Goal: Find specific page/section: Find specific page/section

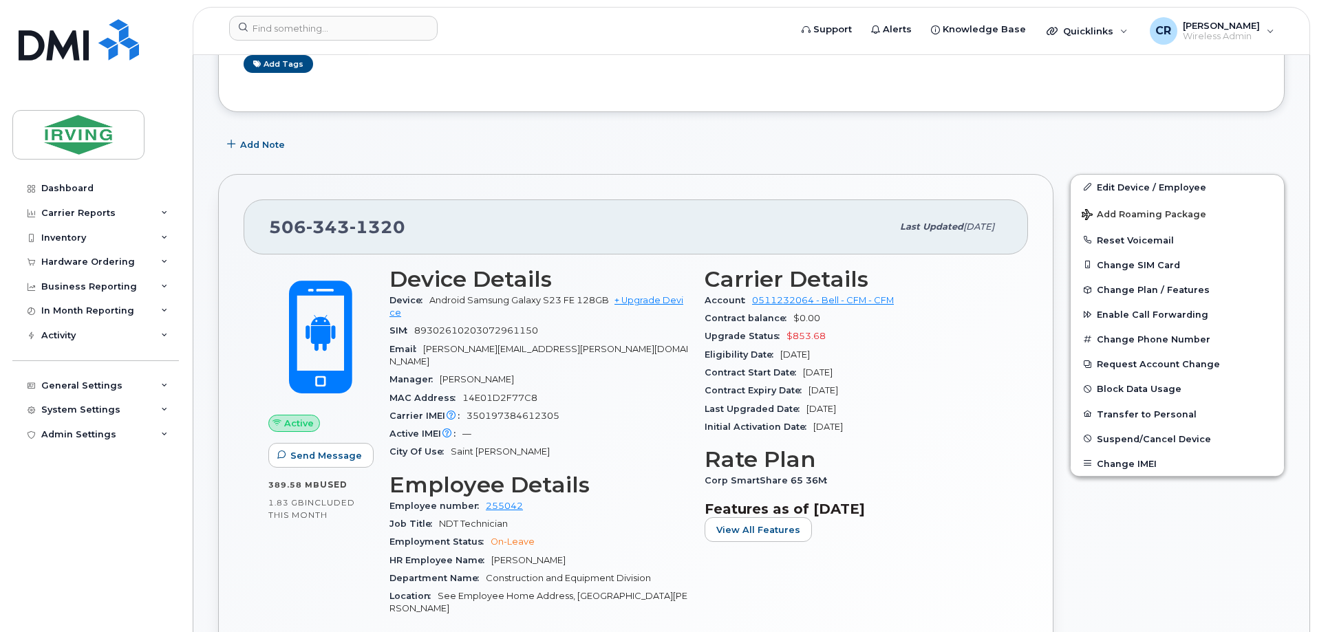
scroll to position [206, 0]
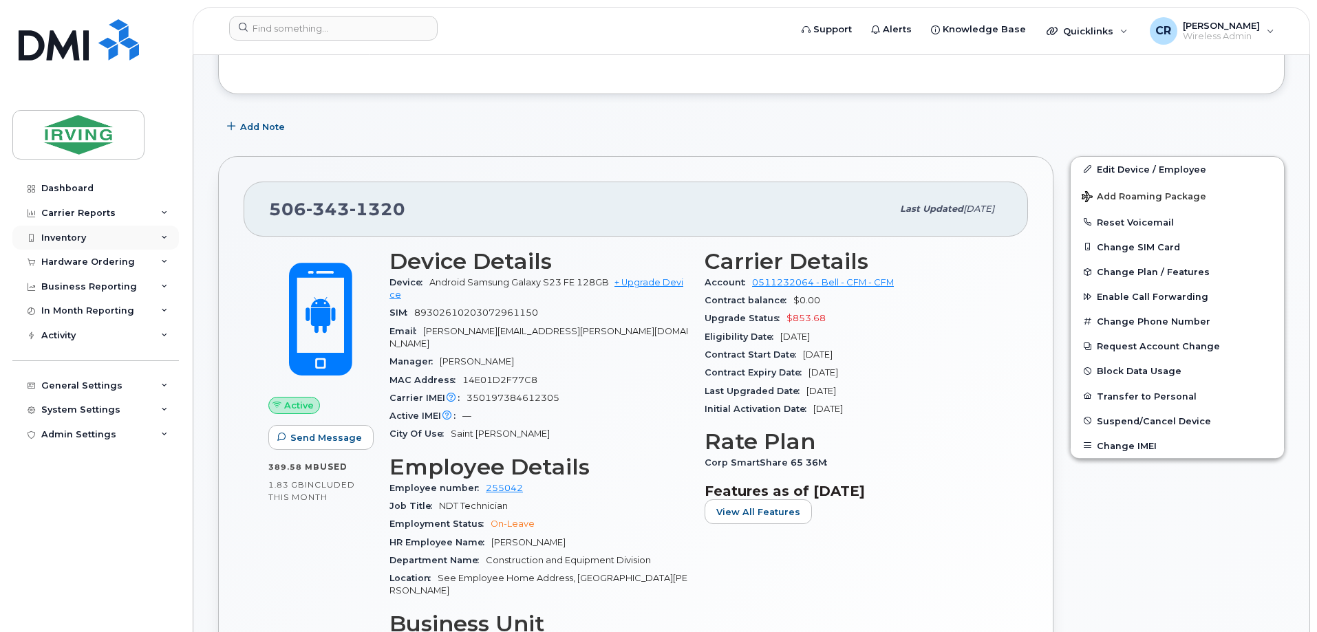
click at [63, 236] on div "Inventory" at bounding box center [63, 238] width 45 height 11
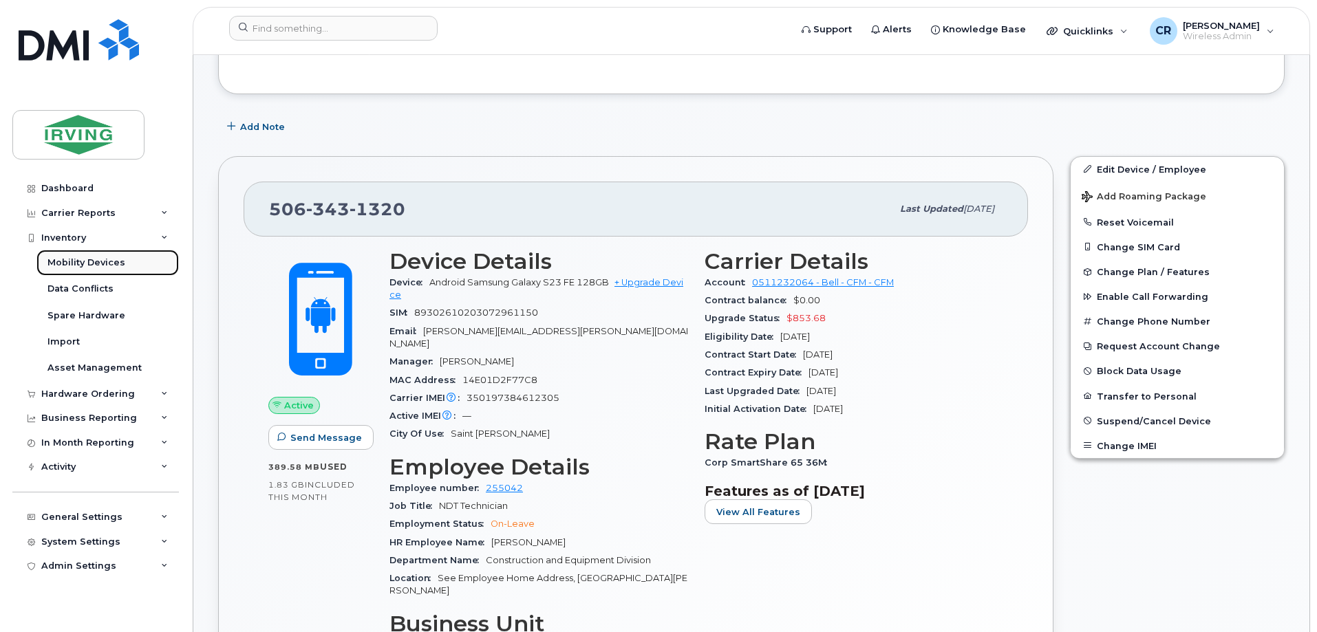
click at [75, 264] on div "Mobility Devices" at bounding box center [86, 263] width 78 height 12
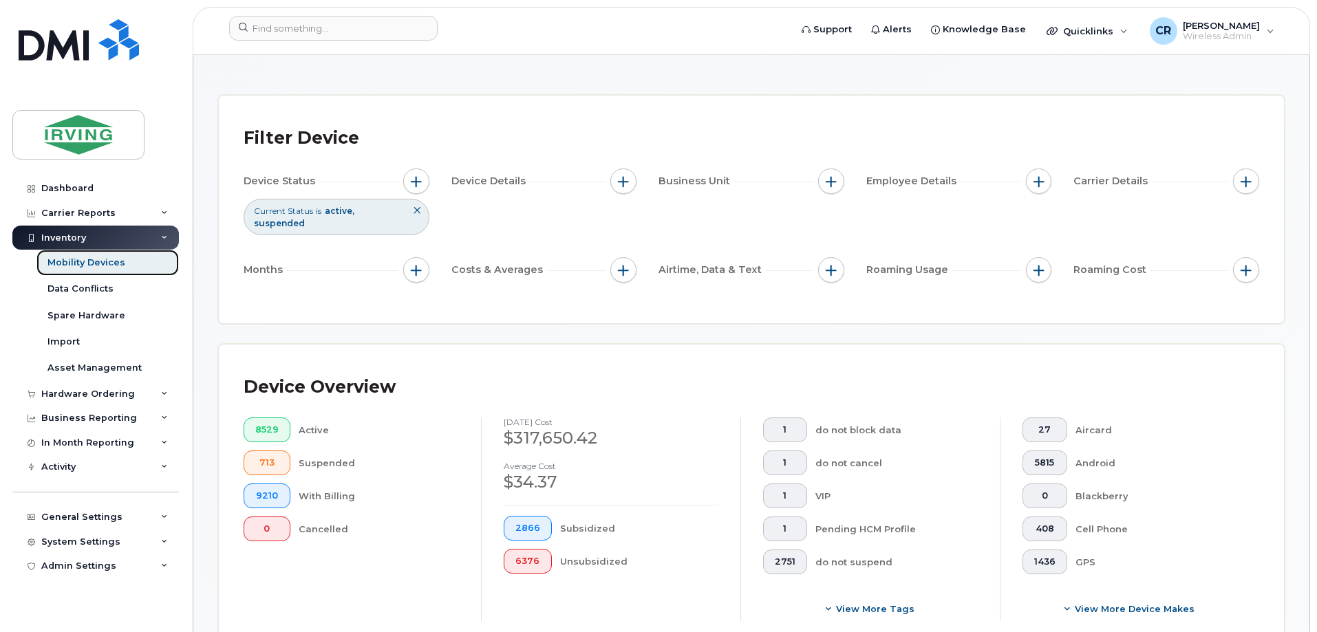
scroll to position [275, 0]
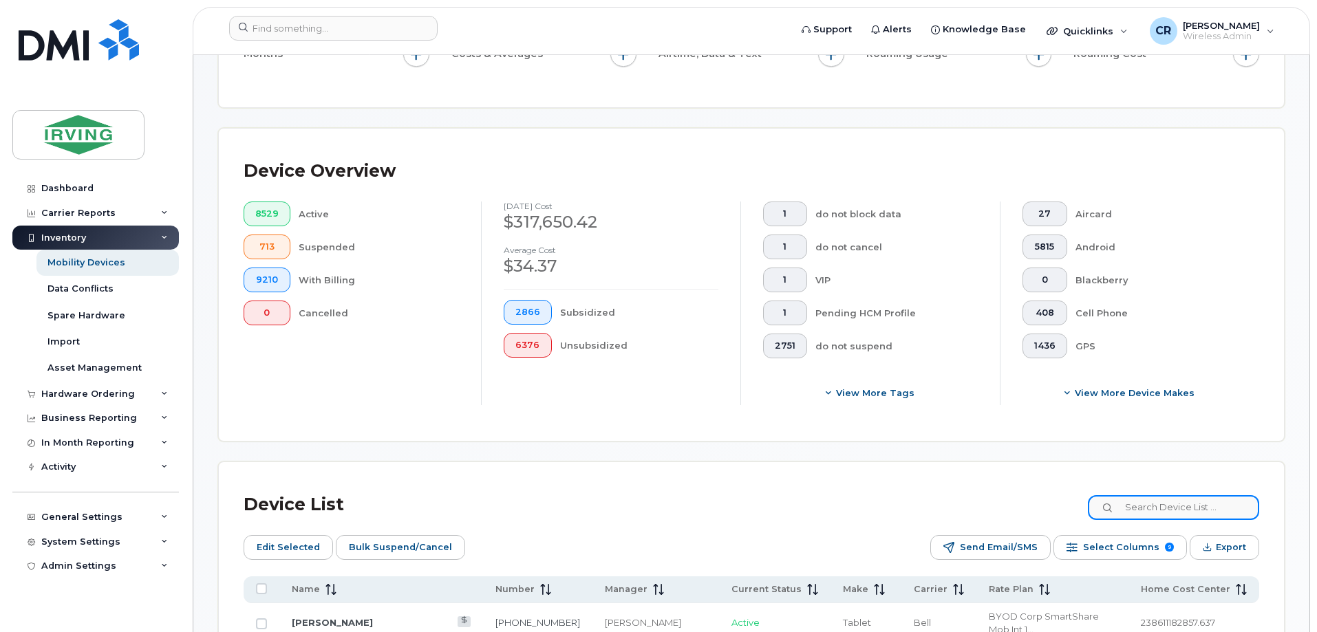
click at [1139, 499] on input at bounding box center [1173, 507] width 171 height 25
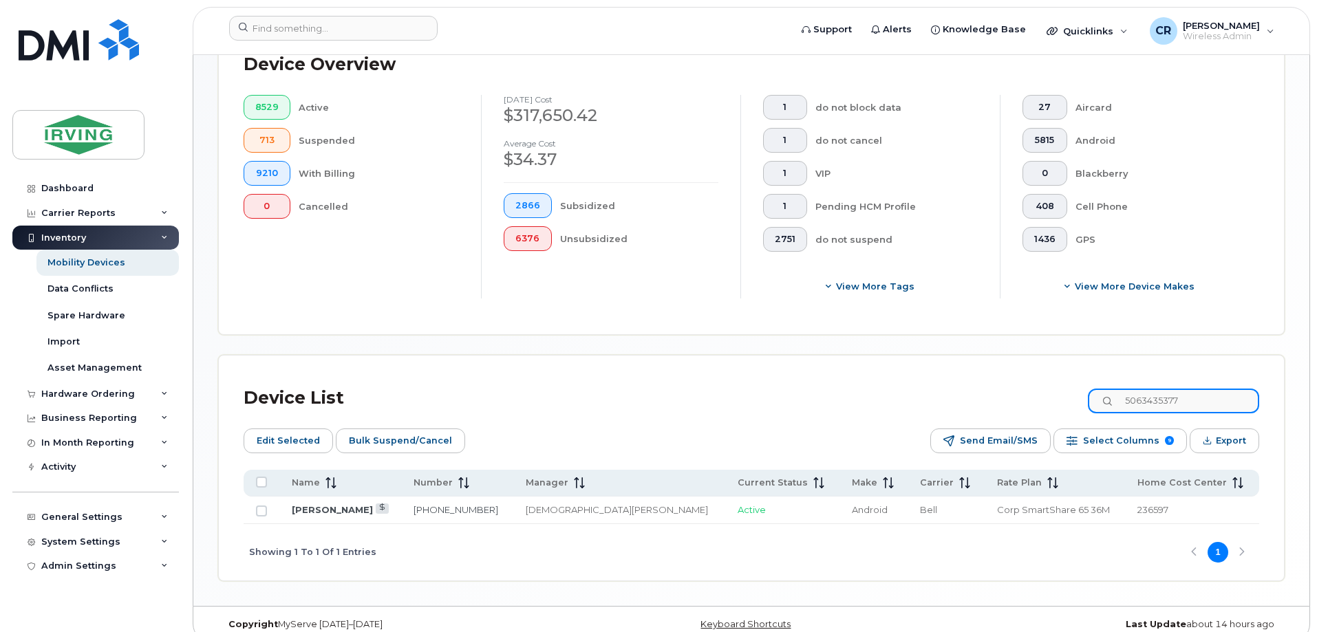
scroll to position [388, 0]
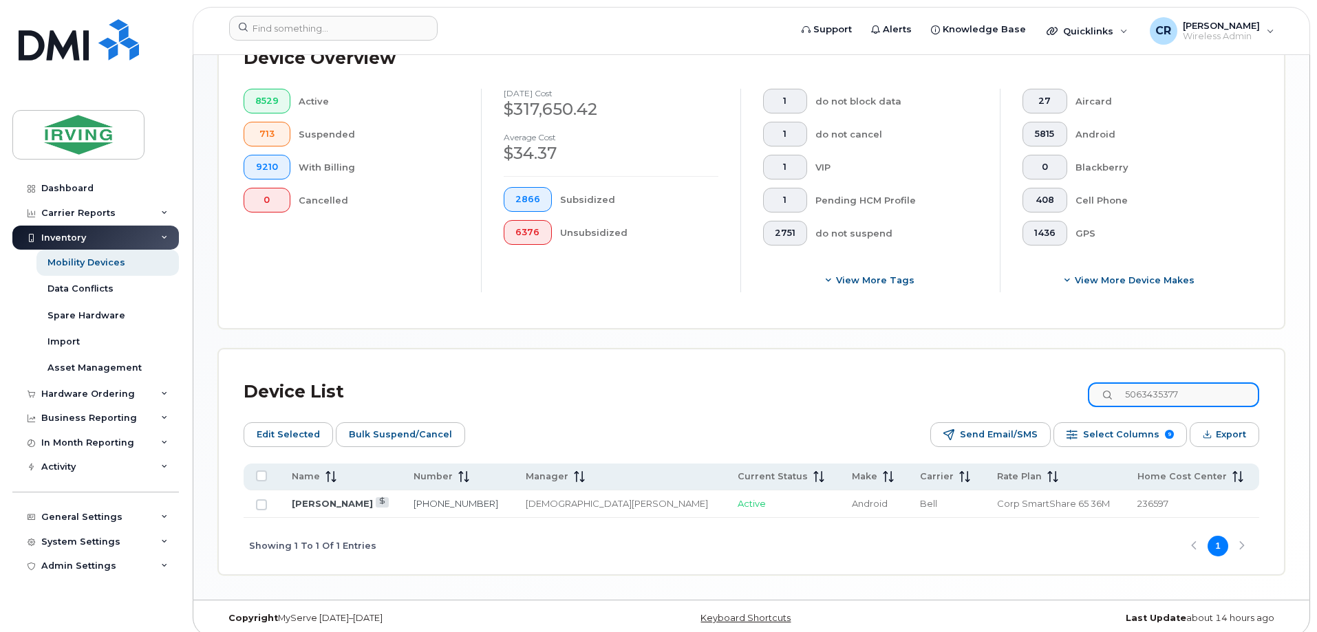
type input "5063435377"
click at [336, 491] on td "[PERSON_NAME]" at bounding box center [340, 505] width 122 height 28
click at [339, 498] on link "[PERSON_NAME]" at bounding box center [332, 503] width 81 height 11
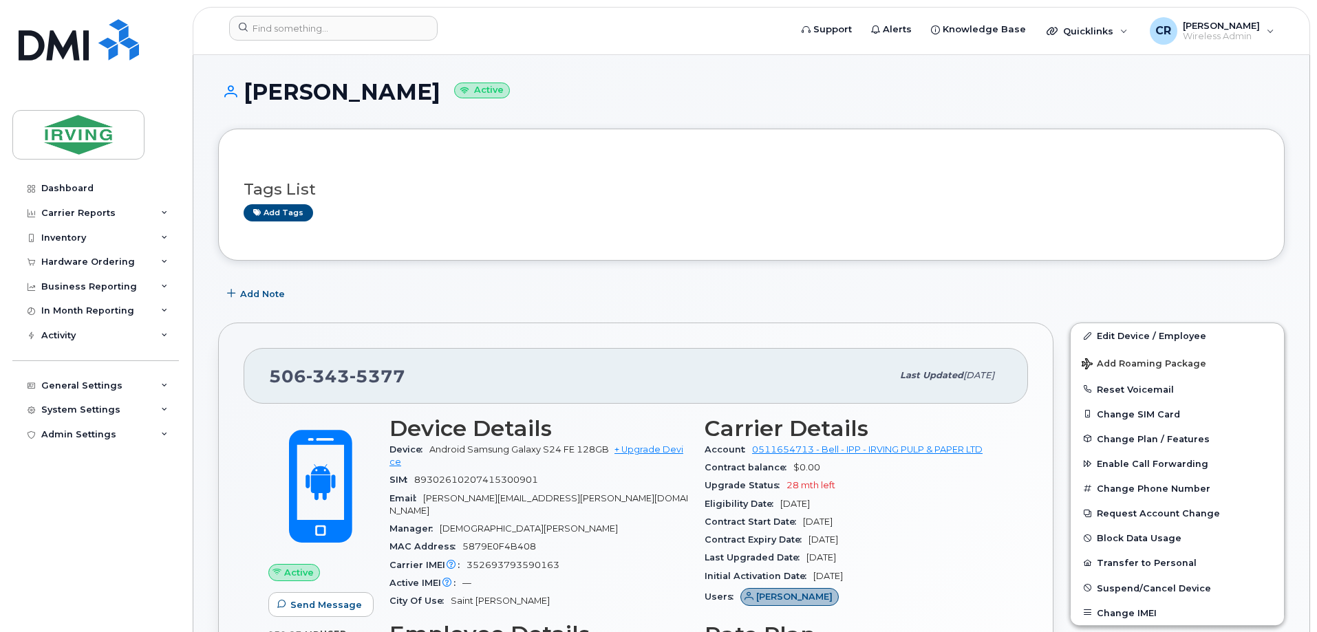
click at [453, 173] on div "Tags List Add tags" at bounding box center [752, 195] width 1016 height 53
click at [67, 233] on div "Inventory" at bounding box center [63, 238] width 45 height 11
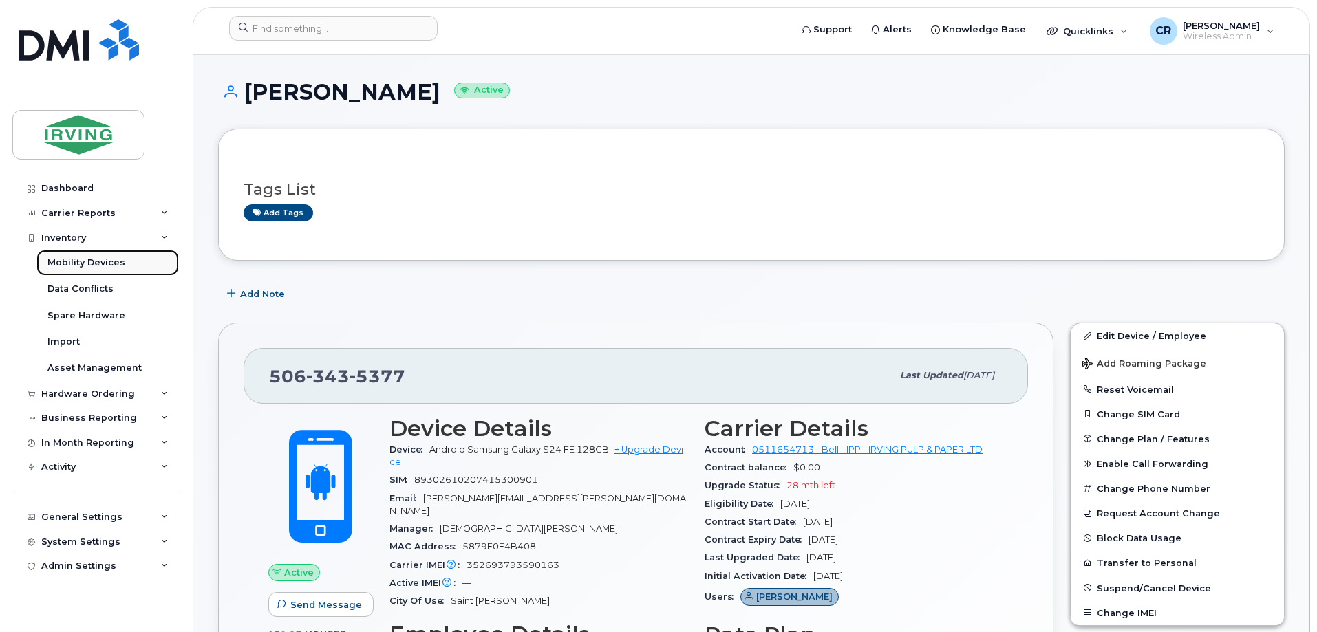
click at [87, 262] on div "Mobility Devices" at bounding box center [86, 263] width 78 height 12
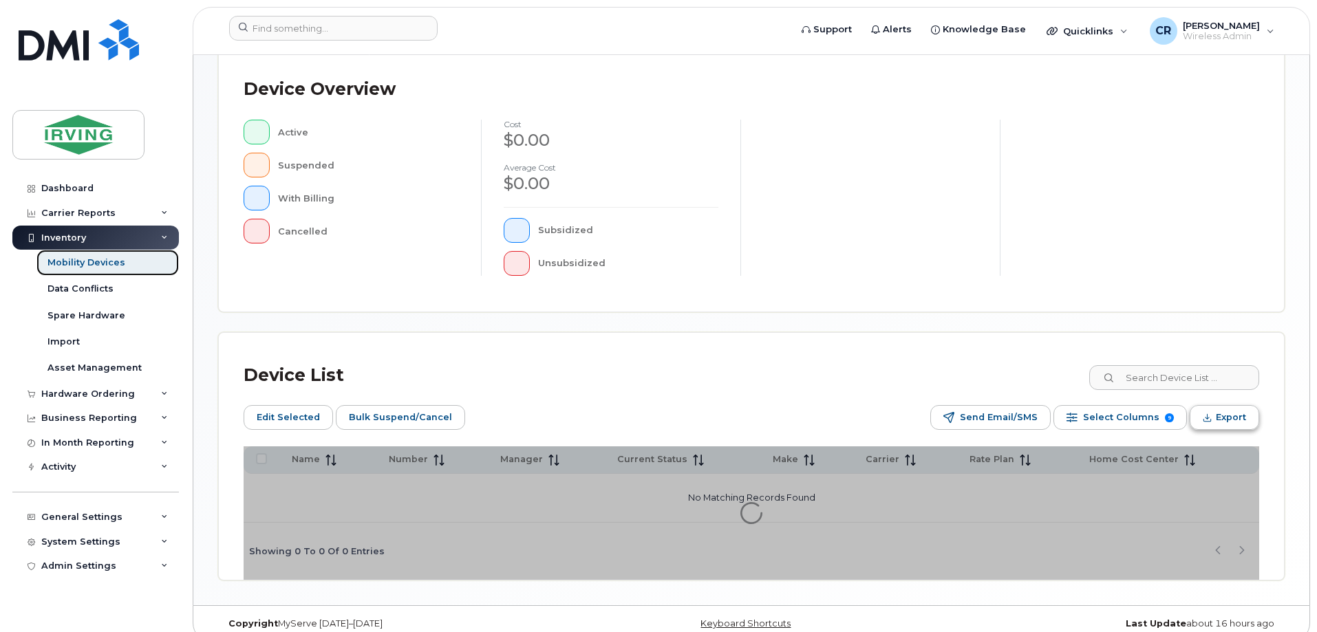
scroll to position [339, 0]
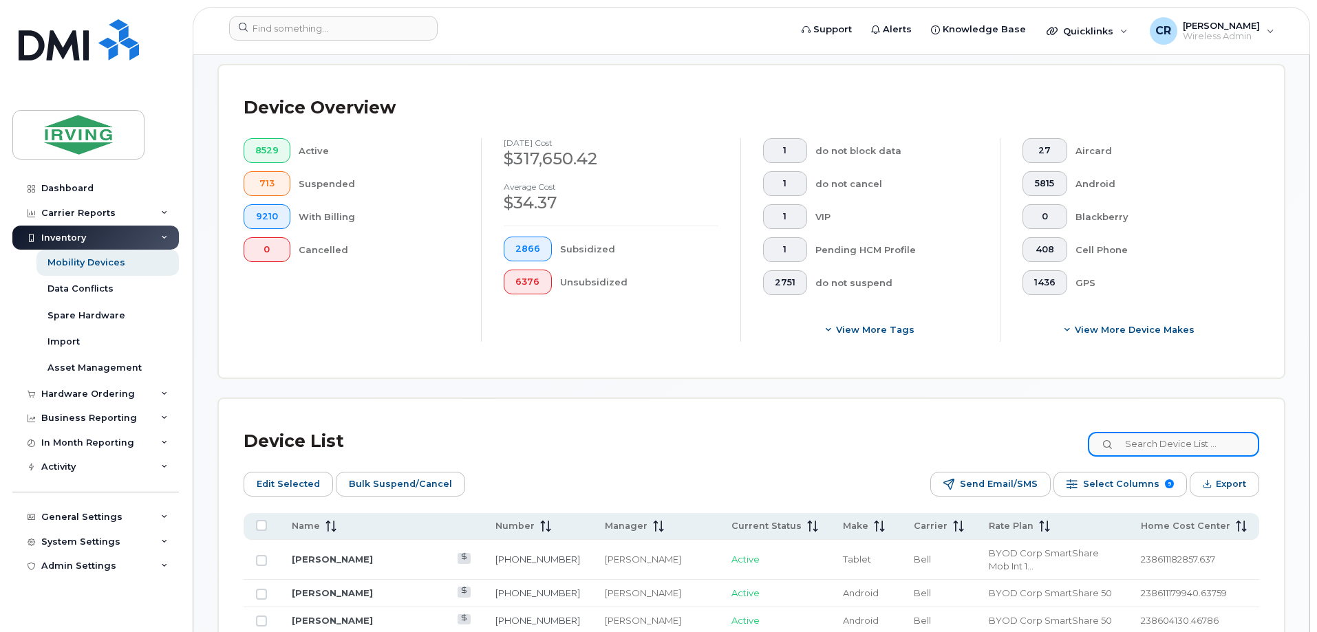
click at [1190, 432] on input at bounding box center [1173, 444] width 171 height 25
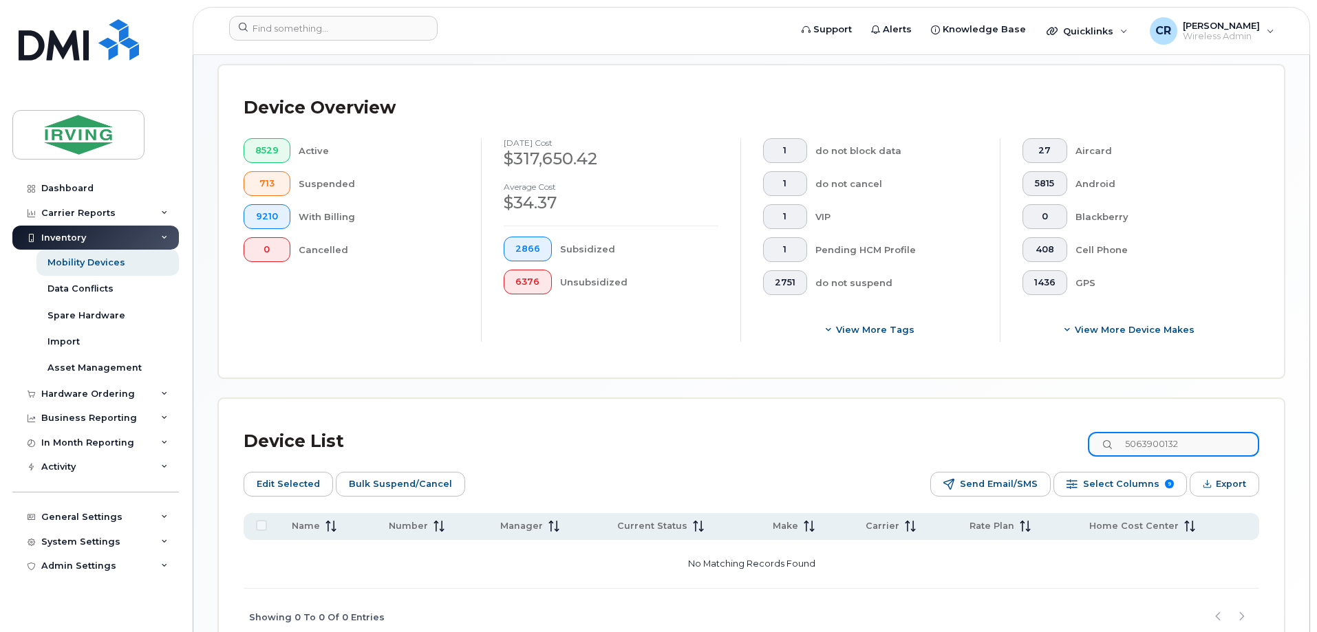
drag, startPoint x: 1223, startPoint y: 435, endPoint x: 1012, endPoint y: 435, distance: 211.3
click at [1012, 435] on div "Device List 5063900132" at bounding box center [752, 442] width 1016 height 36
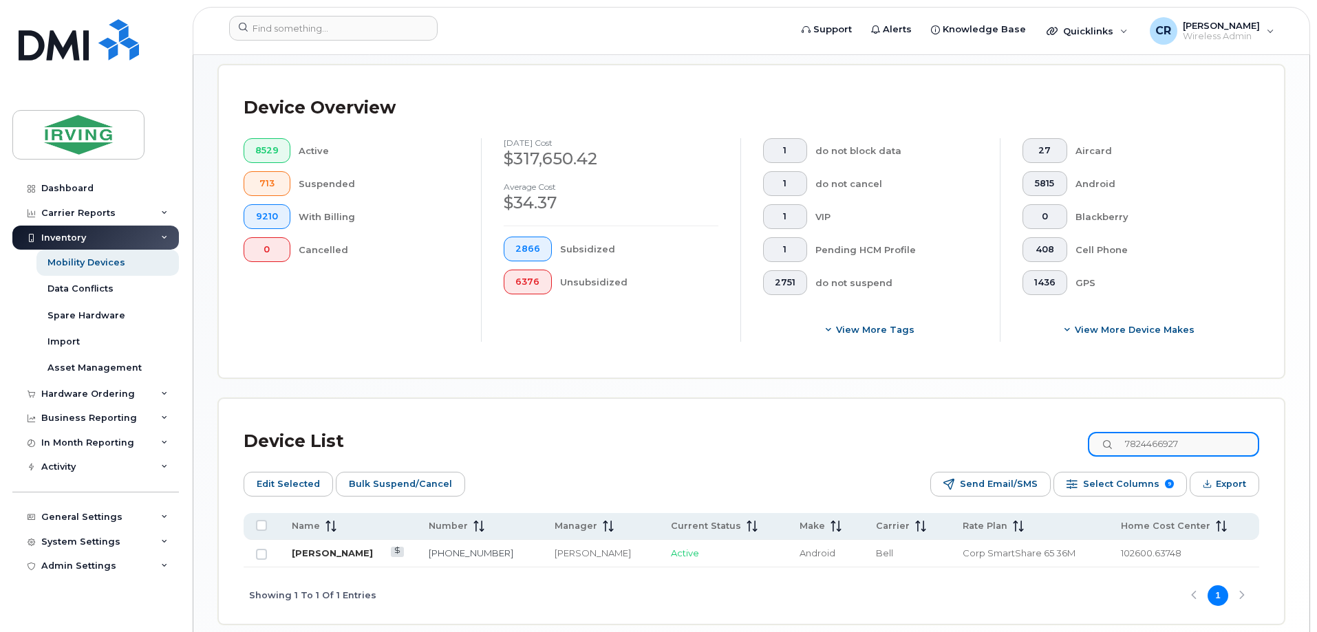
type input "7824466927"
click at [365, 548] on link "Matthew Skinner" at bounding box center [332, 553] width 81 height 11
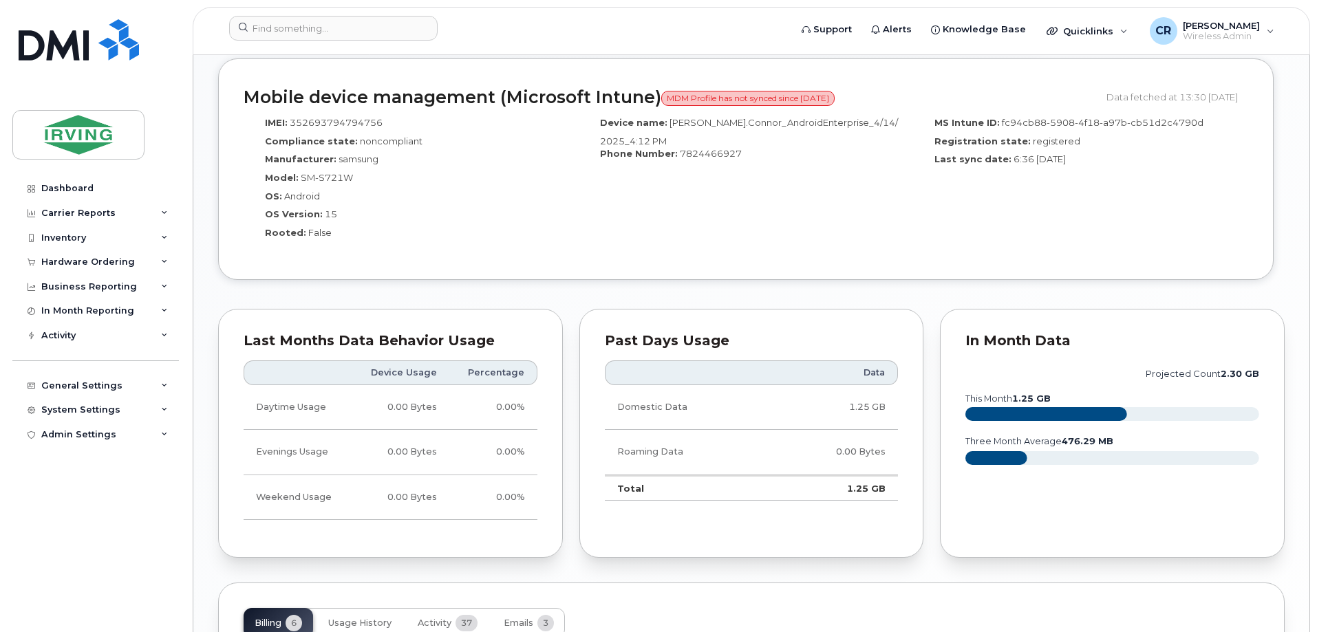
scroll to position [1120, 0]
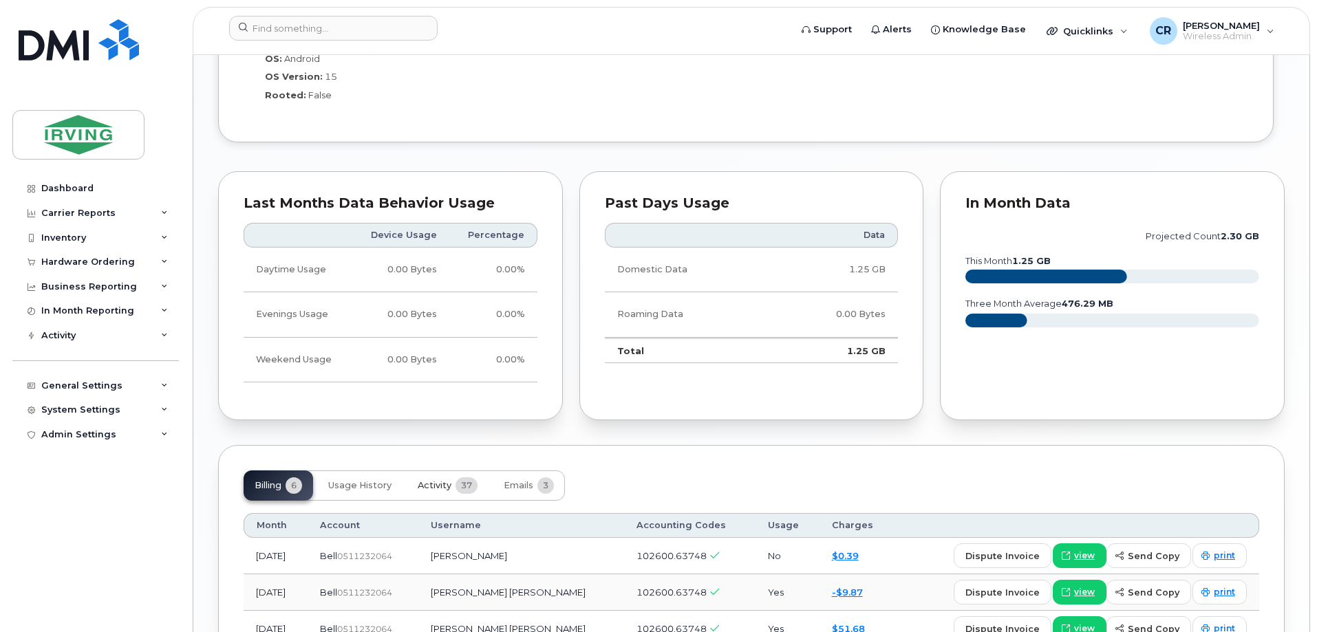
click at [437, 480] on span "Activity" at bounding box center [435, 485] width 34 height 11
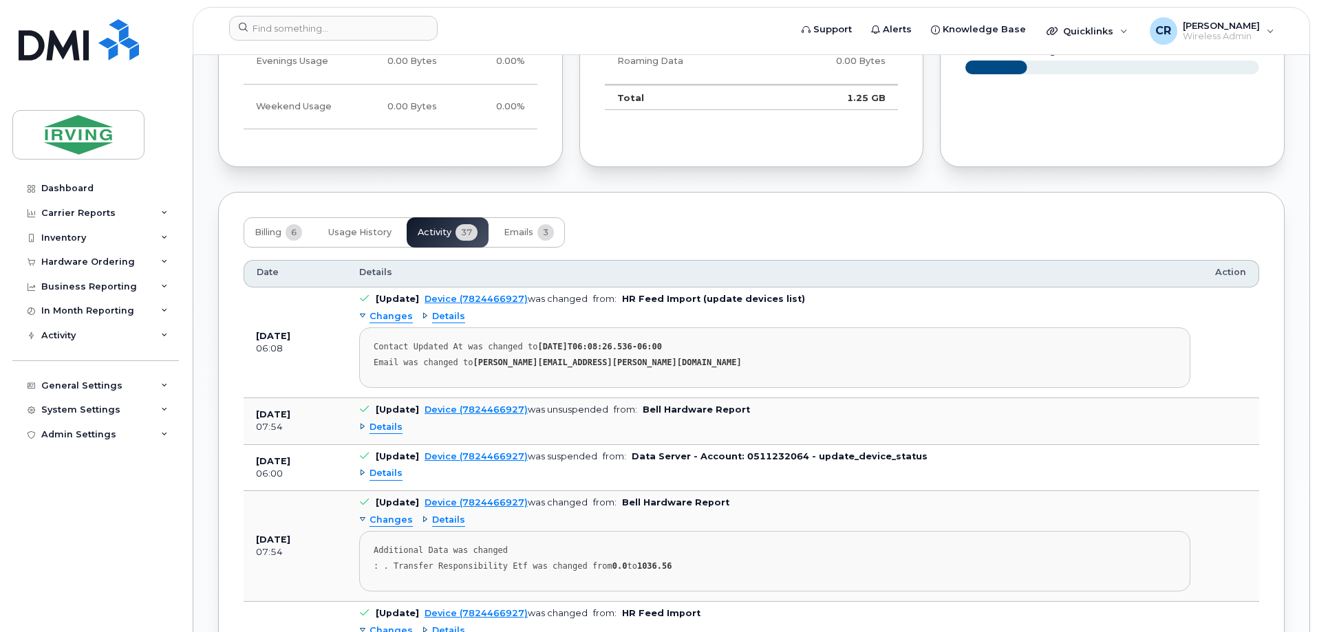
scroll to position [1395, 0]
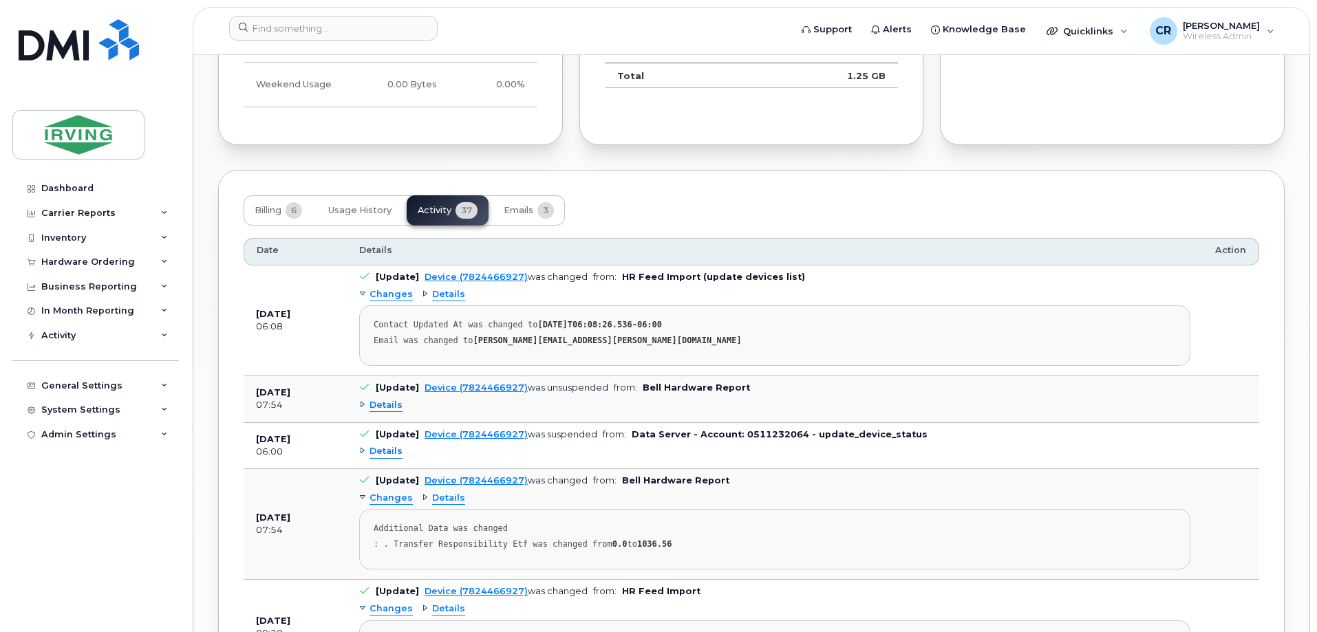
click at [383, 399] on span "Details" at bounding box center [386, 405] width 33 height 13
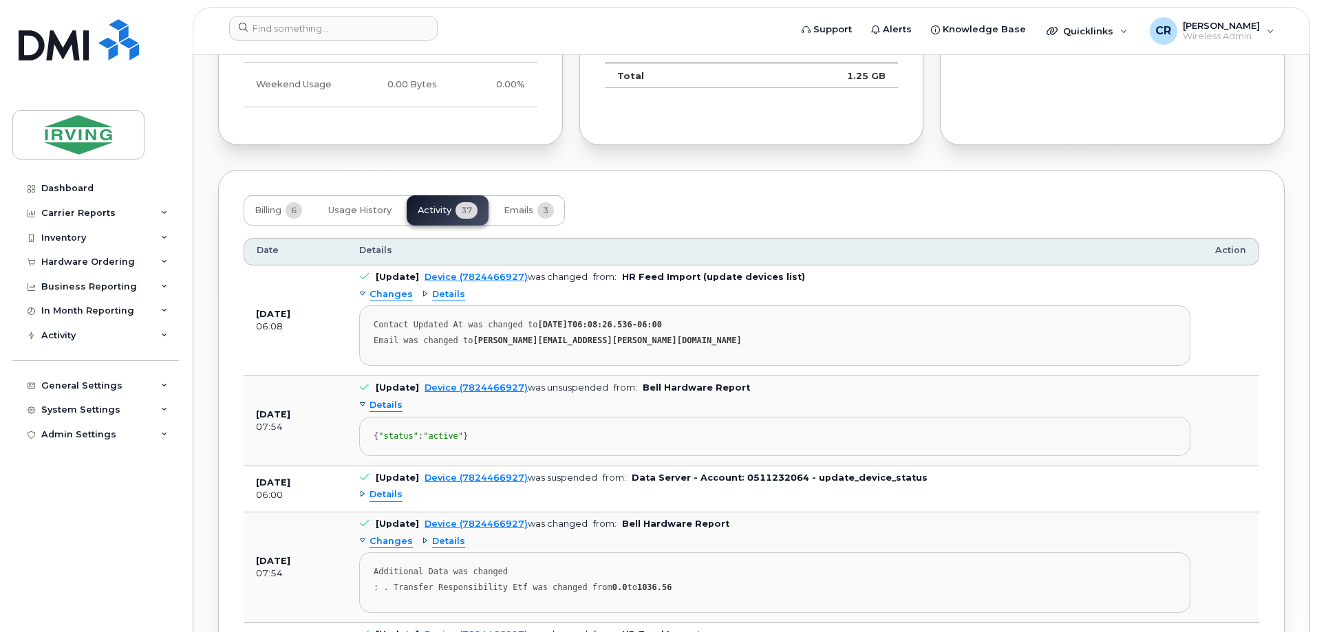
click at [391, 494] on span "Details" at bounding box center [386, 495] width 33 height 13
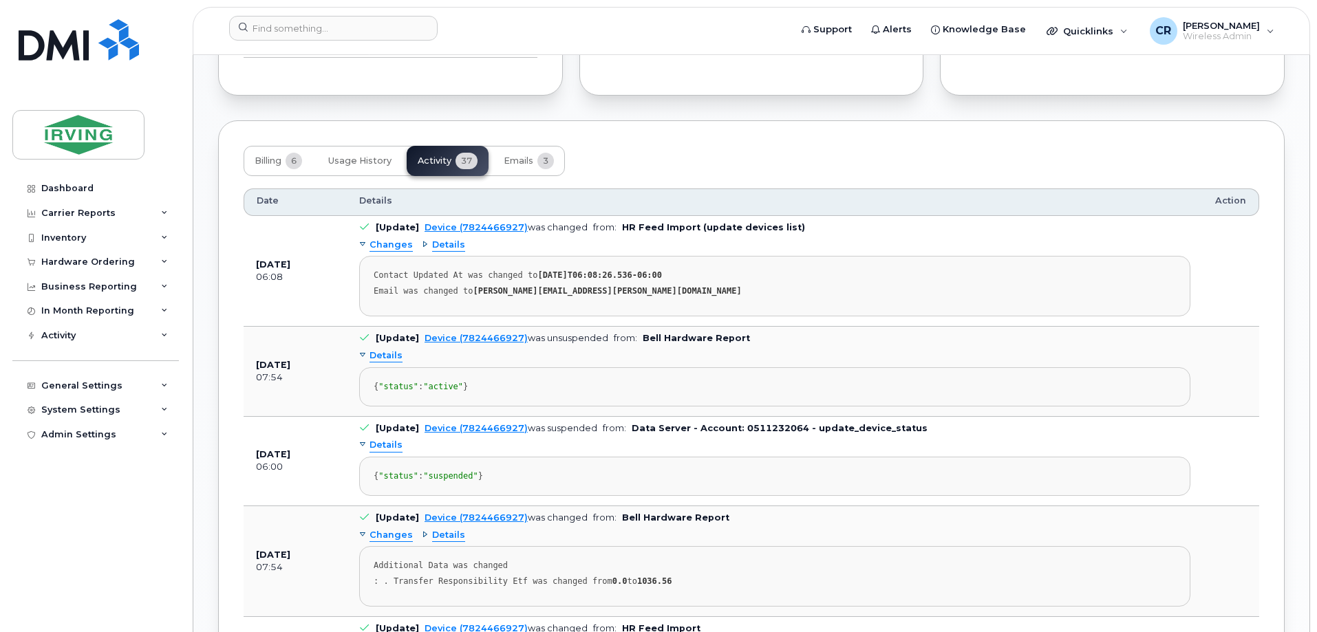
scroll to position [1532, 0]
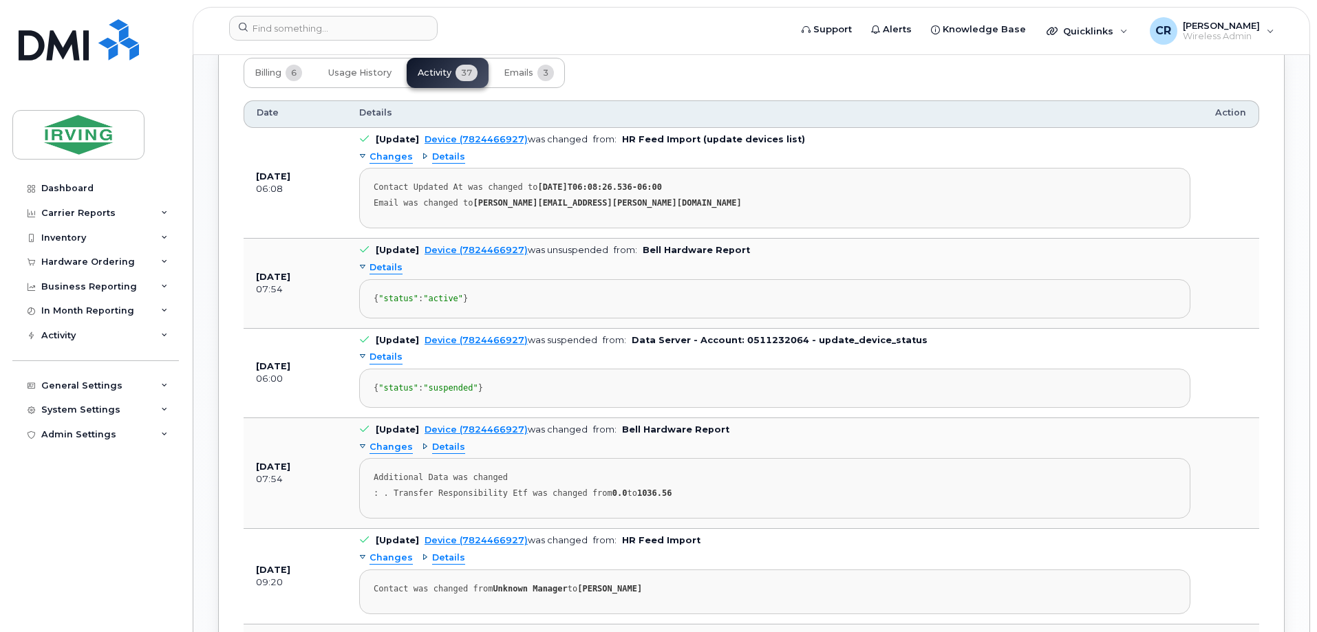
click at [443, 454] on span "Details" at bounding box center [448, 447] width 33 height 13
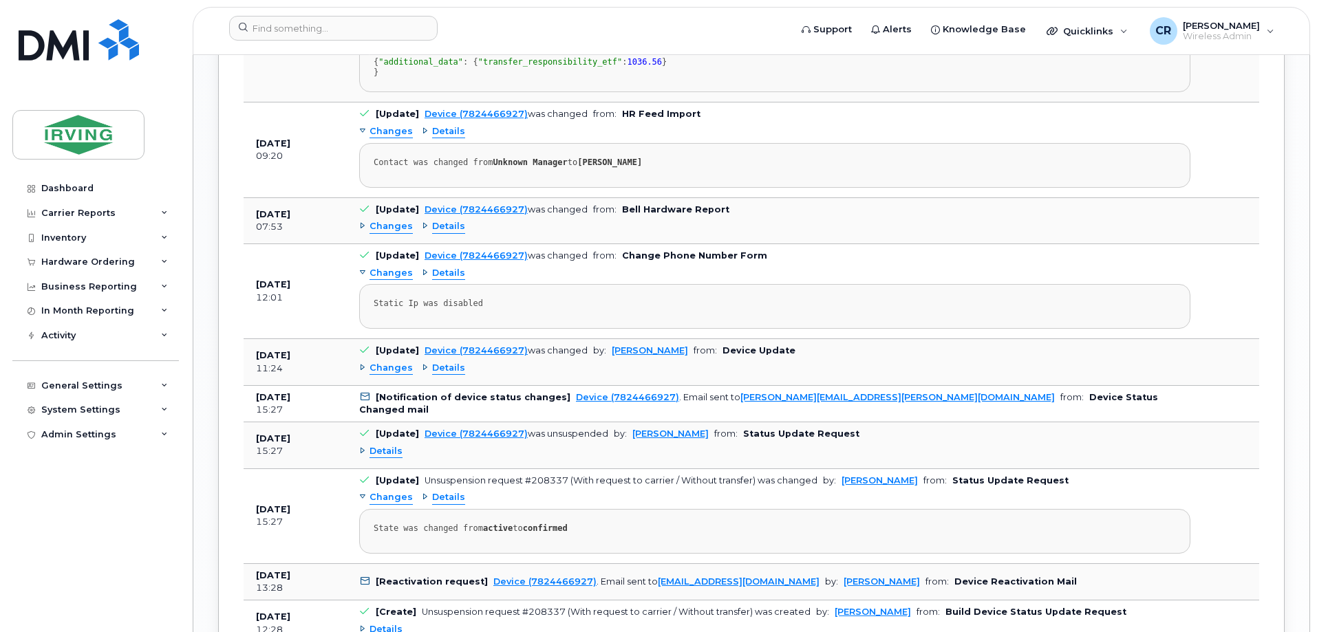
scroll to position [2014, 0]
click at [436, 279] on span "Details" at bounding box center [448, 272] width 33 height 13
